Goal: Information Seeking & Learning: Learn about a topic

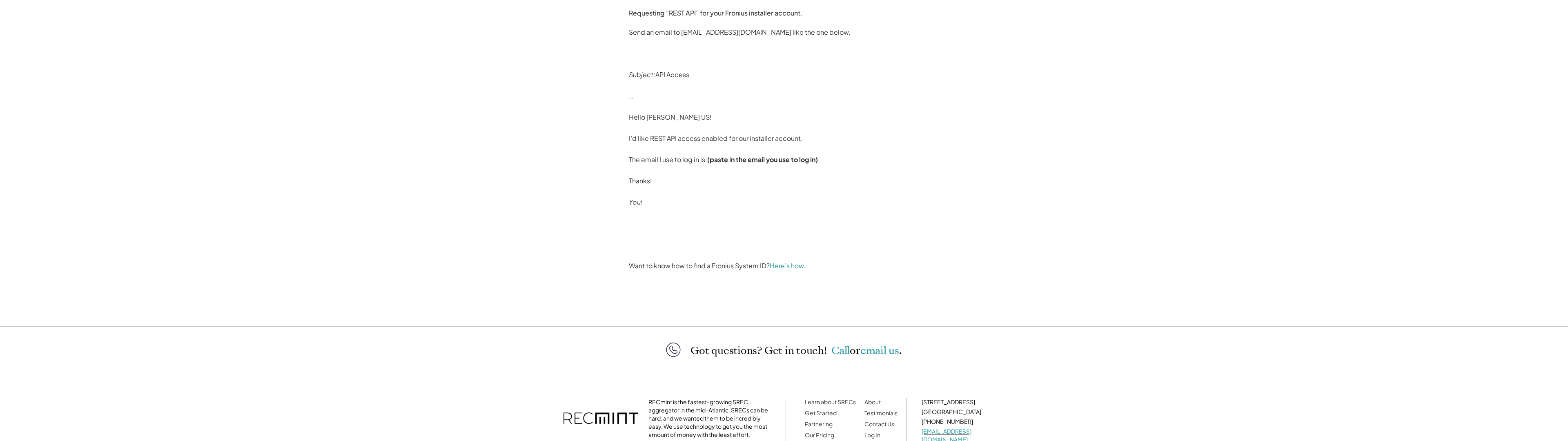
scroll to position [1330, 0]
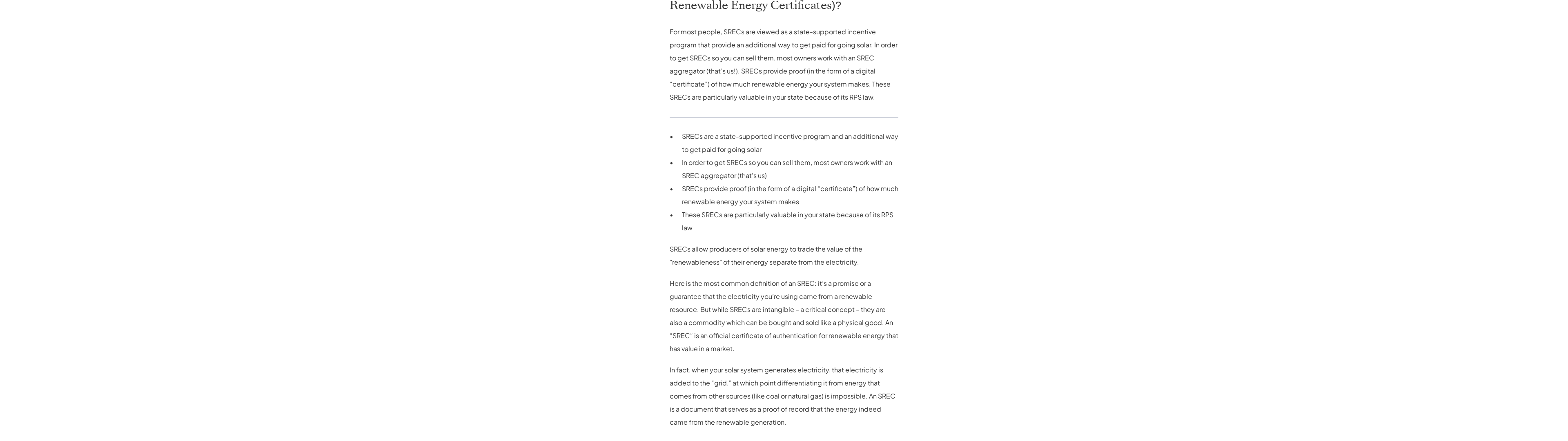
scroll to position [767, 0]
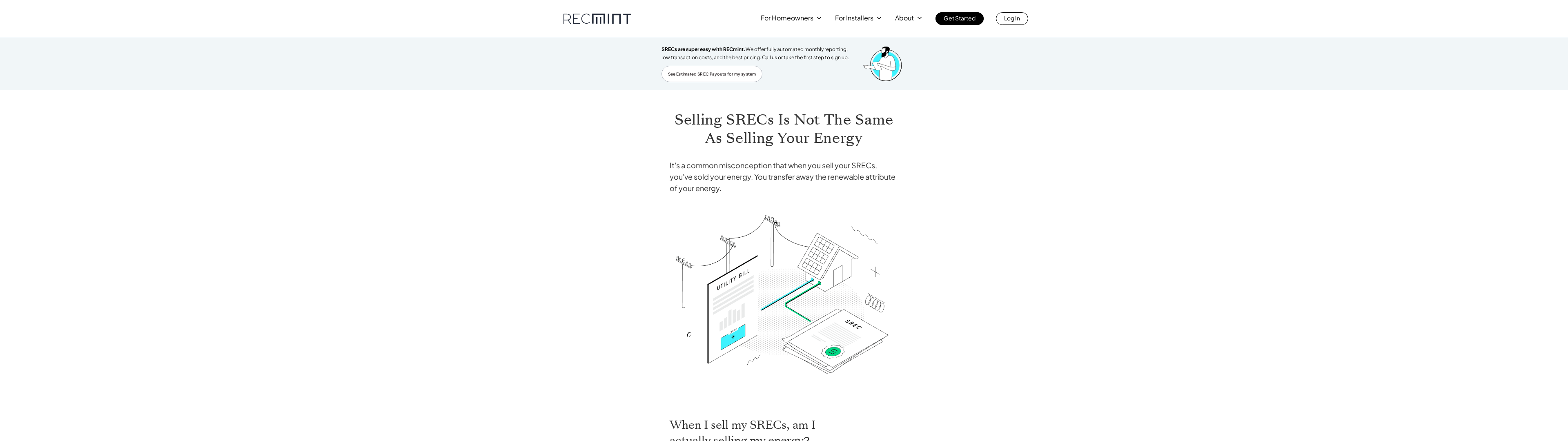
scroll to position [332, 0]
